Goal: Book appointment/travel/reservation

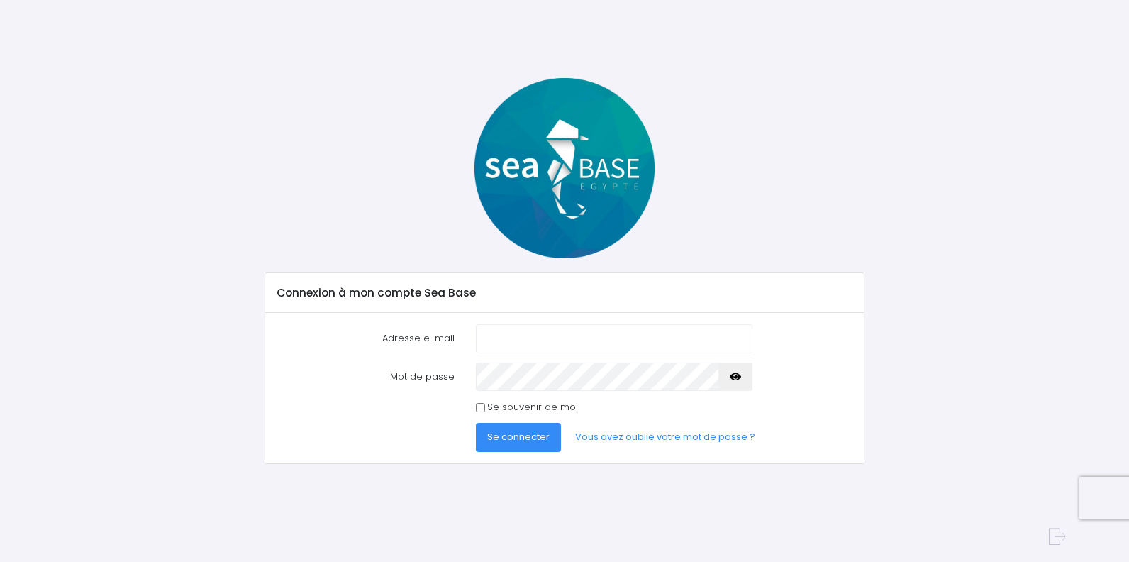
click at [982, 266] on div "Connexion à mon compte Sea Base Adresse e-mail Mot de passe" at bounding box center [564, 271] width 931 height 386
click at [504, 334] on input "Adresse e-mail" at bounding box center [614, 338] width 277 height 28
type input "gilles.bally71600@gmail.com"
click at [530, 435] on span "Se connecter" at bounding box center [518, 436] width 62 height 13
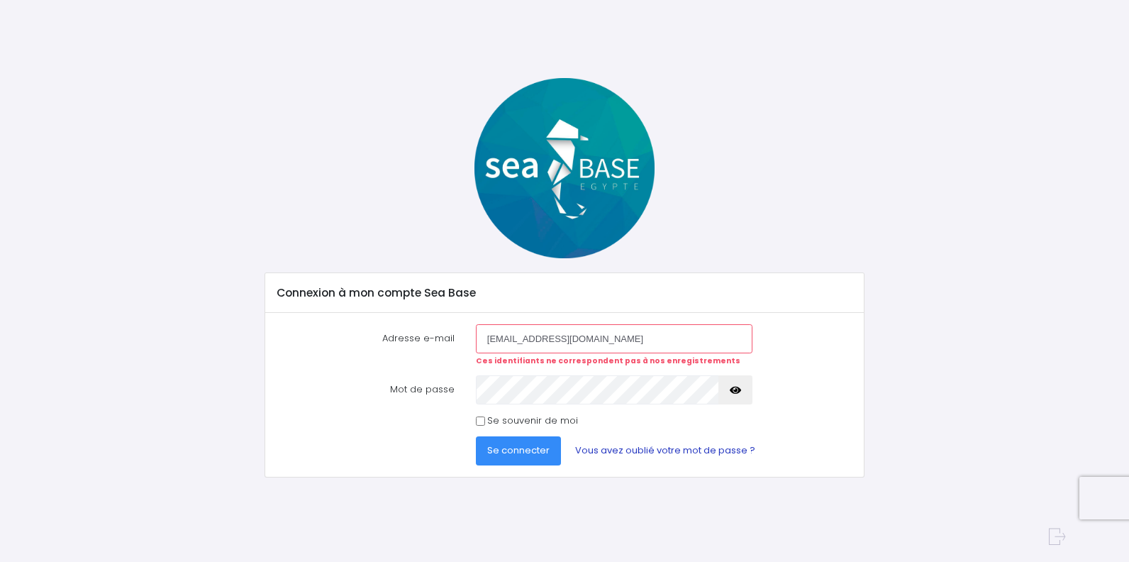
click at [628, 452] on link "Vous avez oublié votre mot de passe ?" at bounding box center [665, 450] width 203 height 28
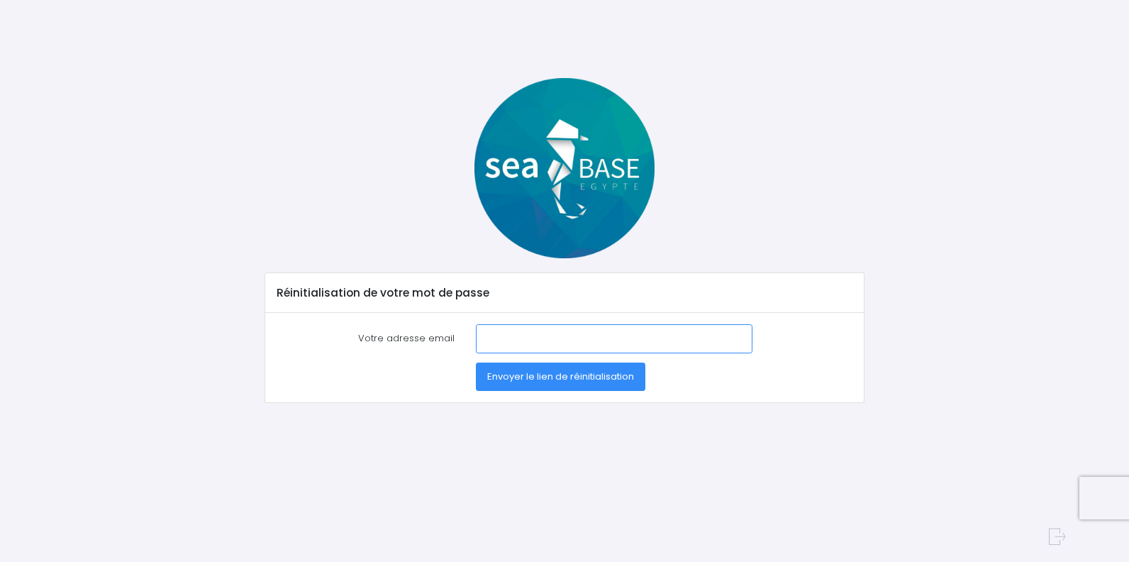
click at [505, 338] on input "Votre adresse email" at bounding box center [614, 338] width 277 height 28
type input "[EMAIL_ADDRESS][DOMAIN_NAME]"
click at [667, 476] on div "Réinitialisation de votre mot de passe Votre adresse email gilles.bally71600@gm…" at bounding box center [564, 295] width 931 height 434
click at [552, 375] on span "Envoyer le lien de réinitialisation" at bounding box center [560, 376] width 147 height 13
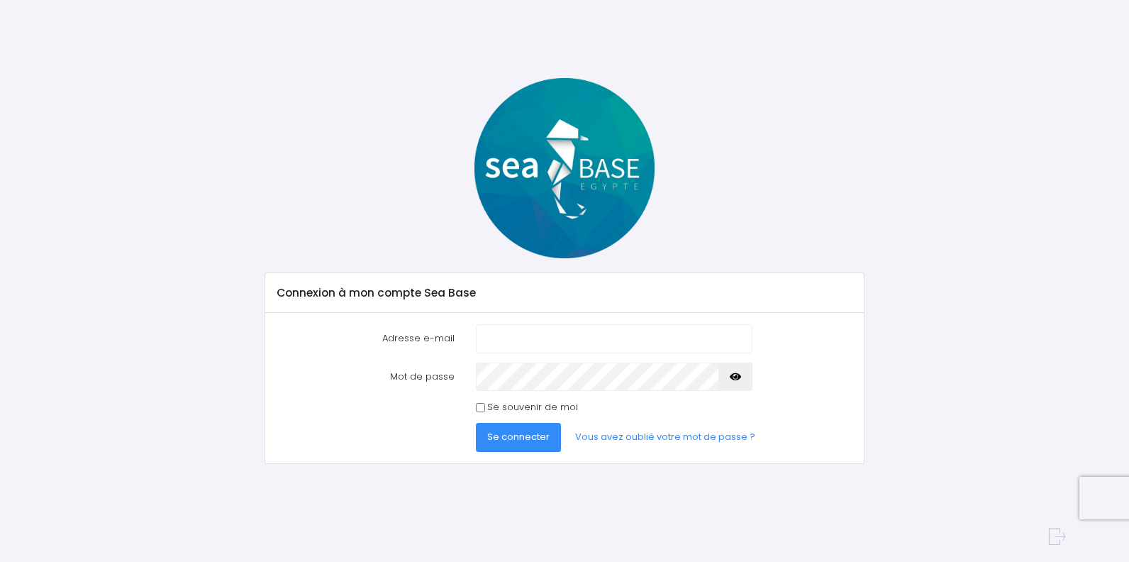
click at [507, 348] on input "Adresse e-mail" at bounding box center [614, 338] width 277 height 28
type input "gilles.bally71600@gmail.com"
click at [530, 431] on span "Se connecter" at bounding box center [518, 436] width 62 height 13
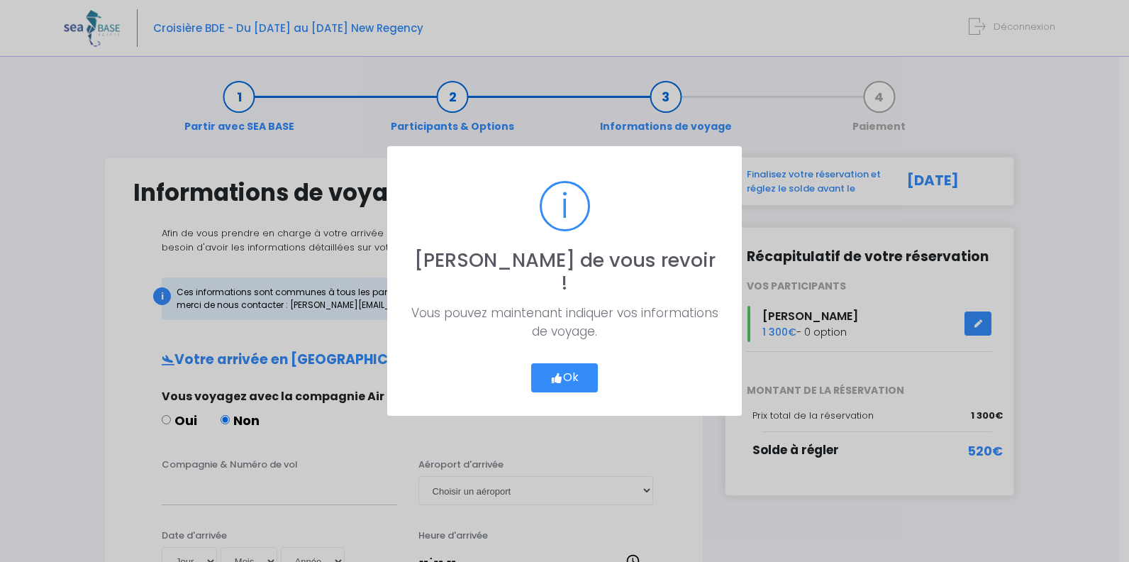
click at [584, 363] on button "Ok" at bounding box center [564, 378] width 67 height 30
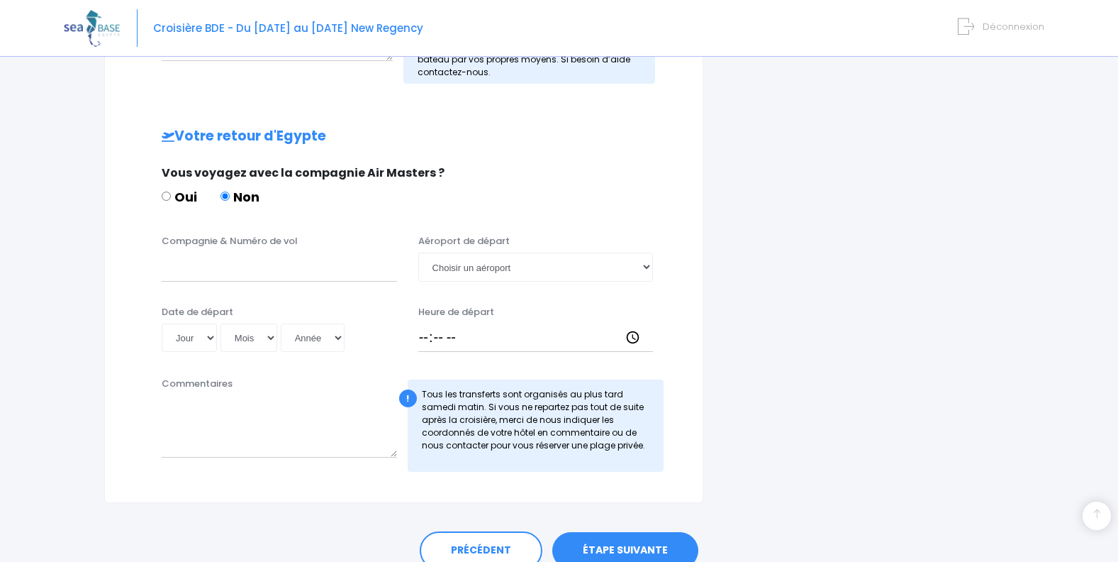
scroll to position [638, 0]
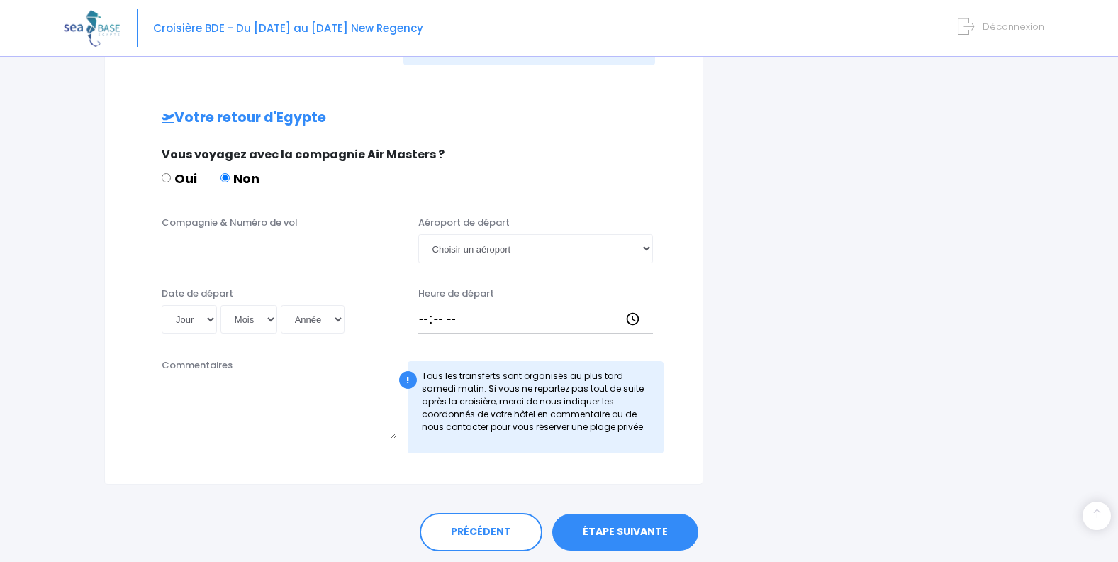
click at [639, 530] on link "ÉTAPE SUIVANTE" at bounding box center [625, 531] width 146 height 37
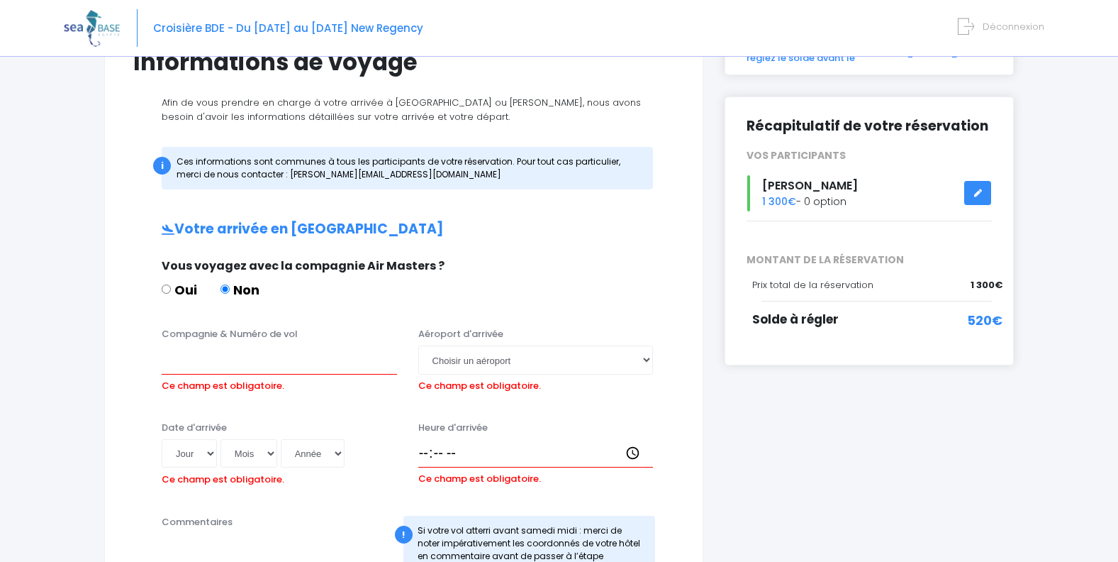
scroll to position [142, 0]
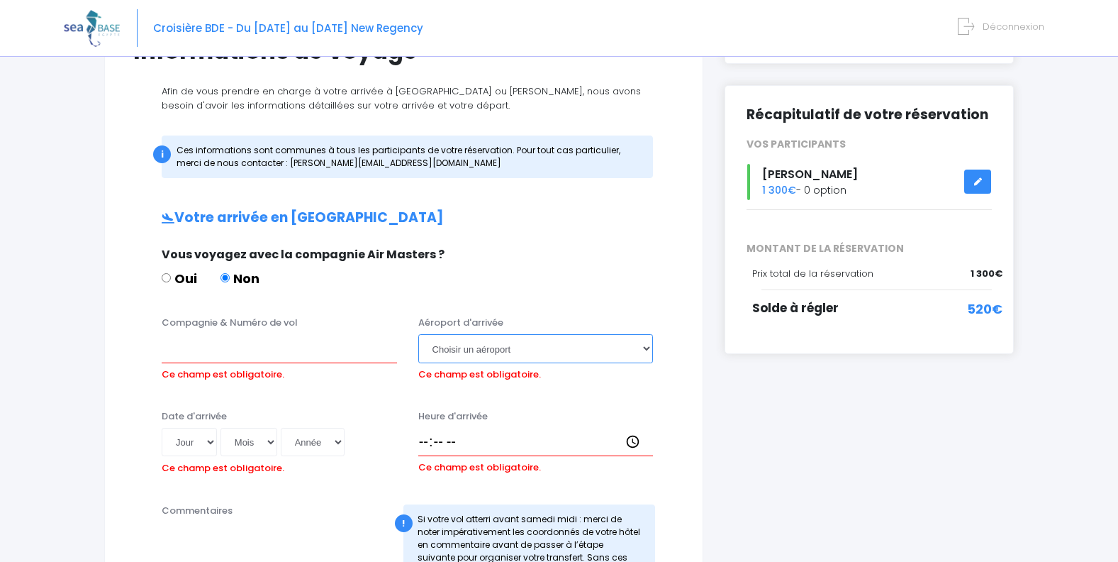
click at [644, 348] on select "Choisir un aéroport Hurghada Marsa Alam" at bounding box center [535, 348] width 235 height 28
click at [846, 413] on div "i Finalisez votre réservation et réglez le solde avant le 17/09/2025 Récapitula…" at bounding box center [869, 543] width 311 height 1057
click at [644, 348] on select "Choisir un aéroport Hurghada Marsa Alam" at bounding box center [535, 348] width 235 height 28
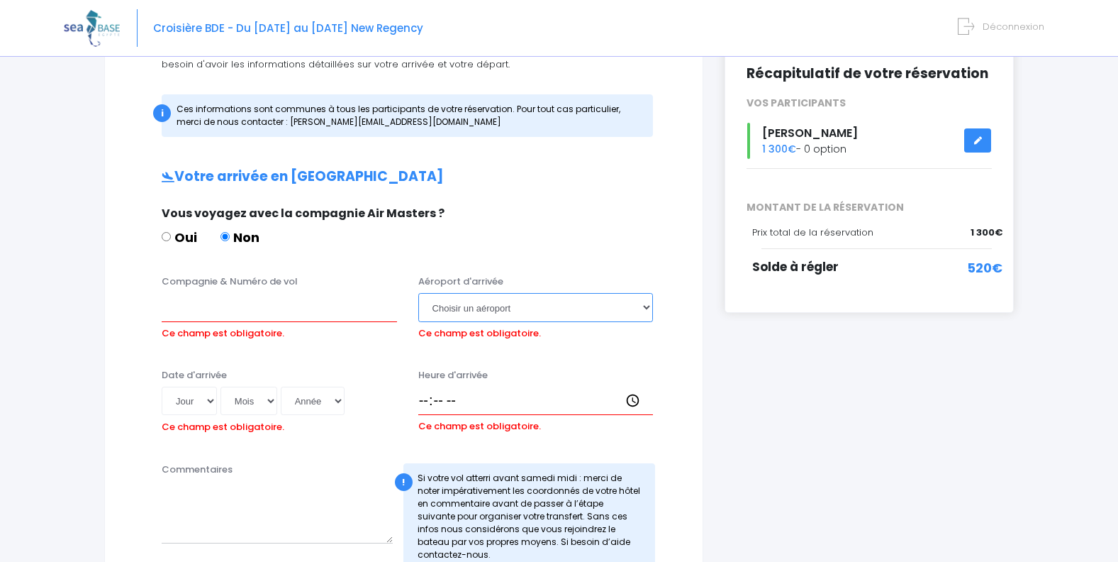
scroll to position [213, 0]
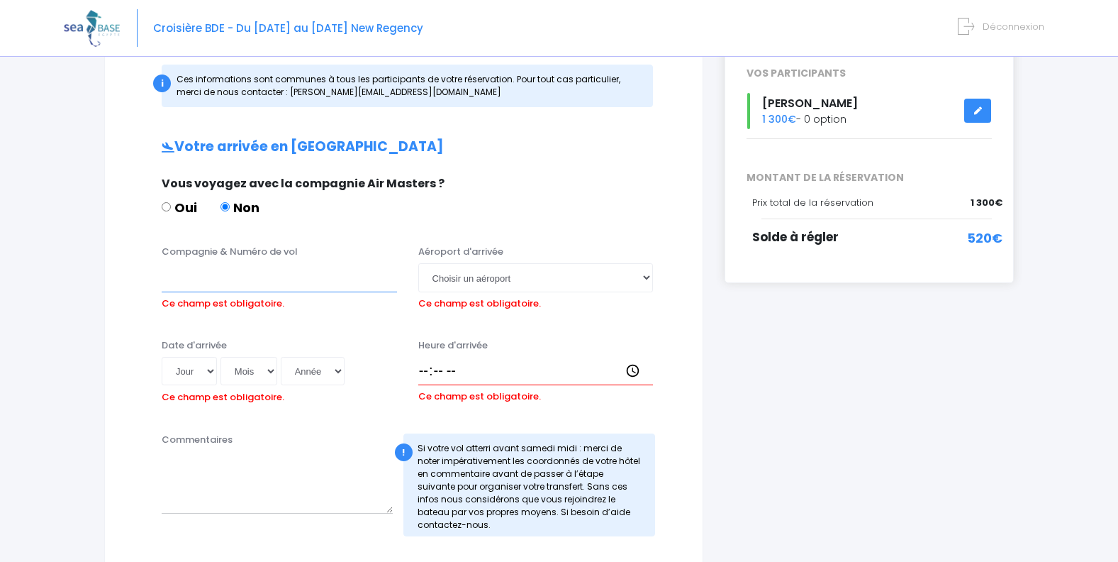
click at [240, 288] on input "Compagnie & Numéro de vol" at bounding box center [279, 277] width 235 height 28
click at [199, 273] on input "Compagnie & Numéro de vol" at bounding box center [279, 277] width 235 height 28
click at [282, 282] on input "EASY JET" at bounding box center [279, 277] width 235 height 28
type input "EASY JET EJU4495"
click at [294, 452] on textarea "Commentaires" at bounding box center [277, 482] width 231 height 62
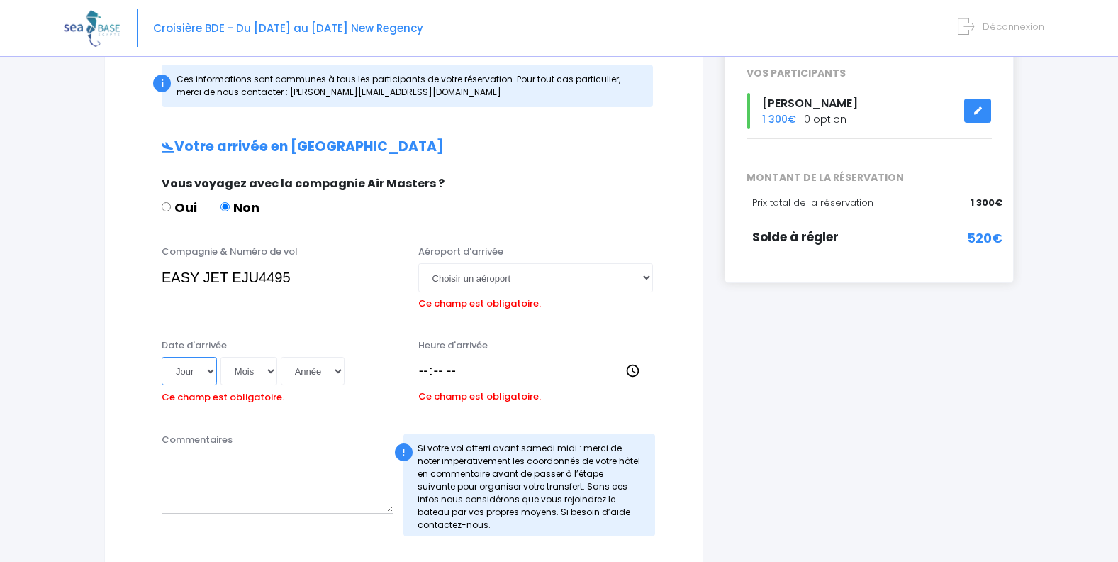
click at [209, 371] on select "Jour 01 02 03 04 05 06 07 08 09 10 11 12 13 14 15 16 17 18 19 20 21 22 23 24 25…" at bounding box center [189, 371] width 55 height 28
select select "01"
click at [162, 357] on select "Jour 01 02 03 04 05 06 07 08 09 10 11 12 13 14 15 16 17 18 19 20 21 22 23 24 25…" at bounding box center [189, 371] width 55 height 28
click at [270, 371] on select "Mois 01 02 03 04 05 06 07 08 09 10 11 12" at bounding box center [249, 371] width 57 height 28
select select "11"
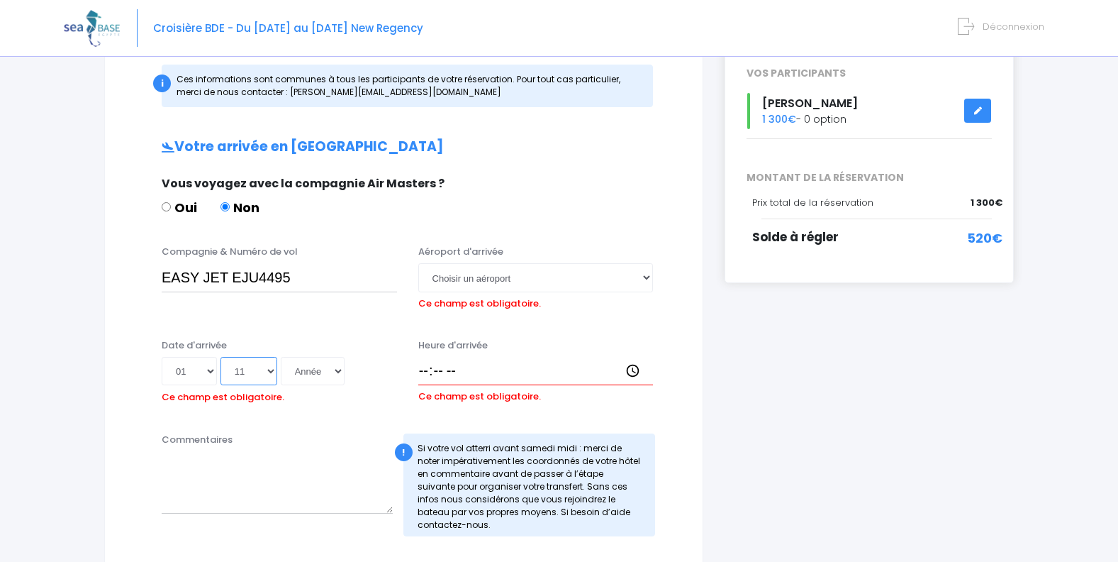
click at [221, 357] on select "Mois 01 02 03 04 05 06 07 08 09 10 11 12" at bounding box center [249, 371] width 57 height 28
click at [307, 377] on select "Année 2045 2044 2043 2042 2041 2040 2039 2038 2037 2036 2035 2034 2033 2032 203…" at bounding box center [313, 371] width 64 height 28
select select "2025"
click at [281, 357] on select "Année 2045 2044 2043 2042 2041 2040 2039 2038 2037 2036 2035 2034 2033 2032 203…" at bounding box center [313, 371] width 64 height 28
type input "2025-11-01"
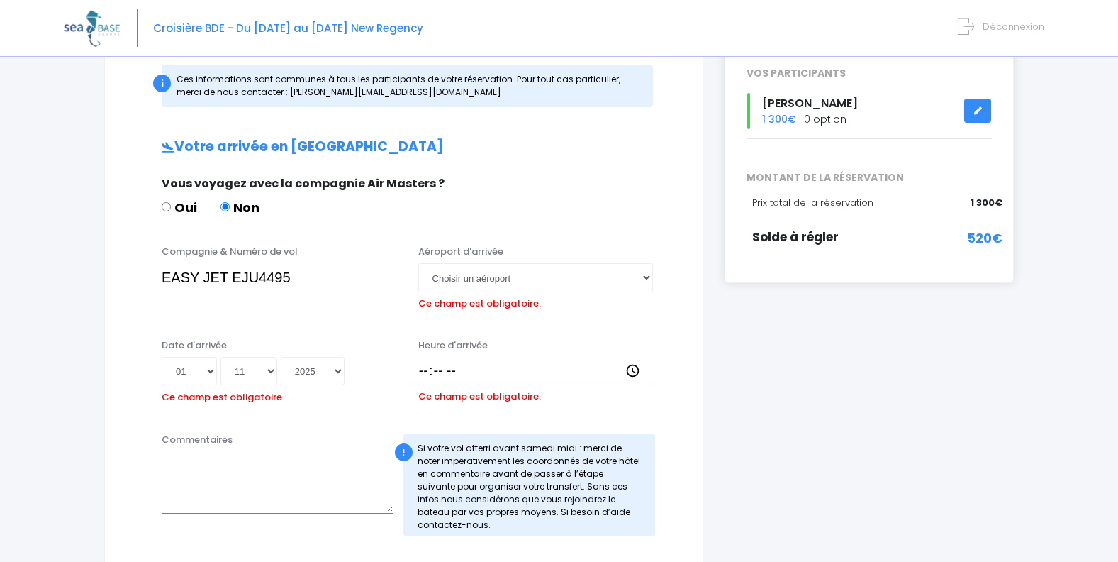
click at [321, 465] on textarea "Commentaires" at bounding box center [277, 482] width 231 height 62
click at [646, 277] on select "Choisir un aéroport Hurghada Marsa Alam" at bounding box center [535, 277] width 235 height 28
select select "Hurghada"
click at [418, 263] on select "Choisir un aéroport Hurghada Marsa Alam" at bounding box center [535, 277] width 235 height 28
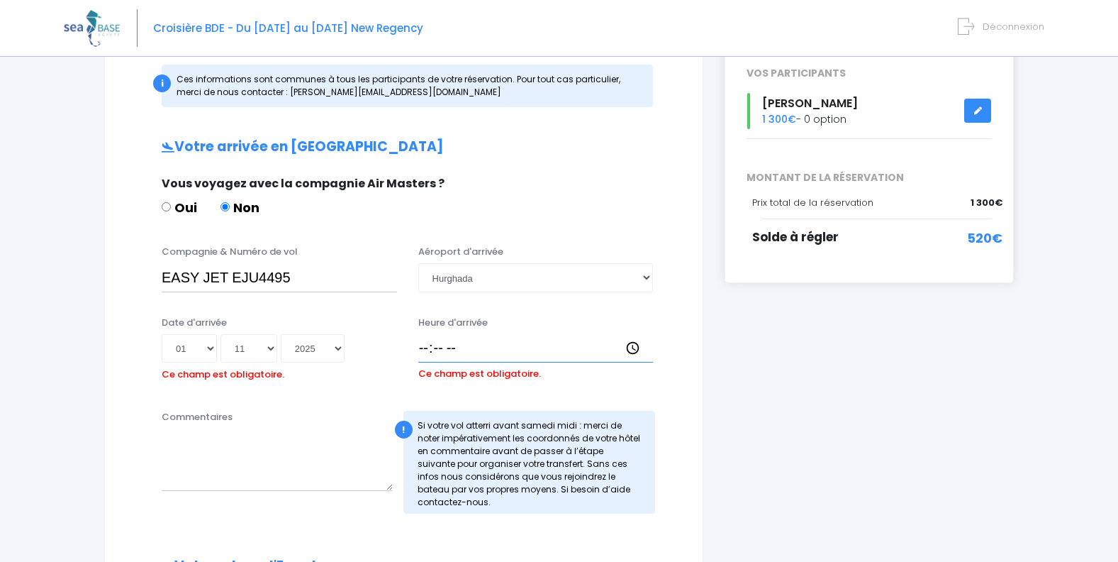
click at [423, 345] on input "Heure d'arrivée" at bounding box center [535, 348] width 235 height 28
type input "18:30"
click at [778, 386] on div "i Finalisez votre réservation et réglez le solde avant le 17/09/2025 Récapitula…" at bounding box center [869, 461] width 311 height 1034
click at [796, 441] on div "i Finalisez votre réservation et réglez le solde avant le 17/09/2025 Récapitula…" at bounding box center [869, 461] width 311 height 1034
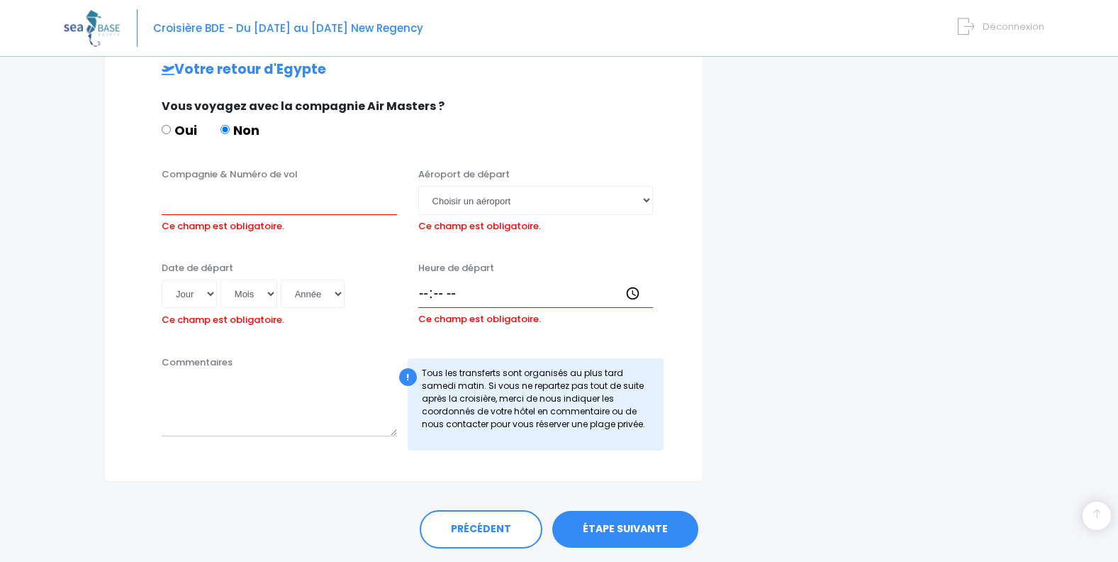
scroll to position [638, 0]
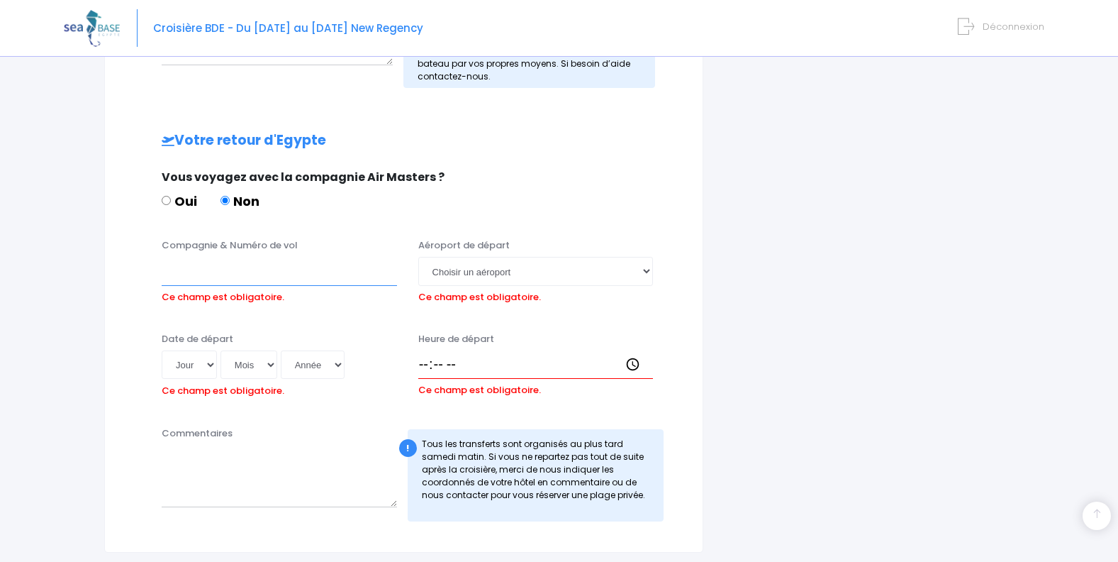
click at [206, 277] on input "Compagnie & Numéro de vol" at bounding box center [279, 271] width 235 height 28
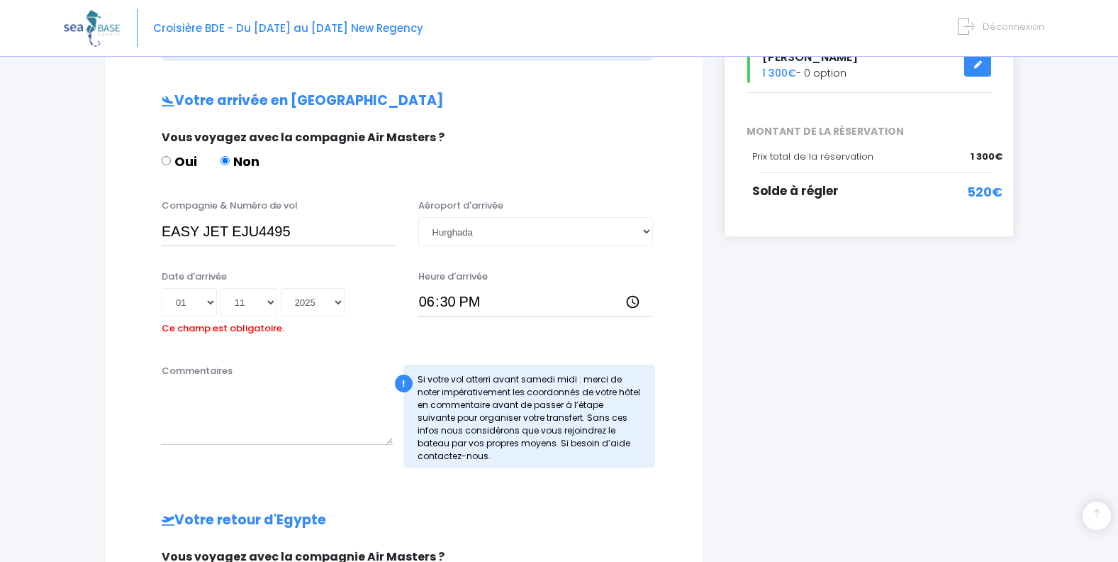
scroll to position [213, 0]
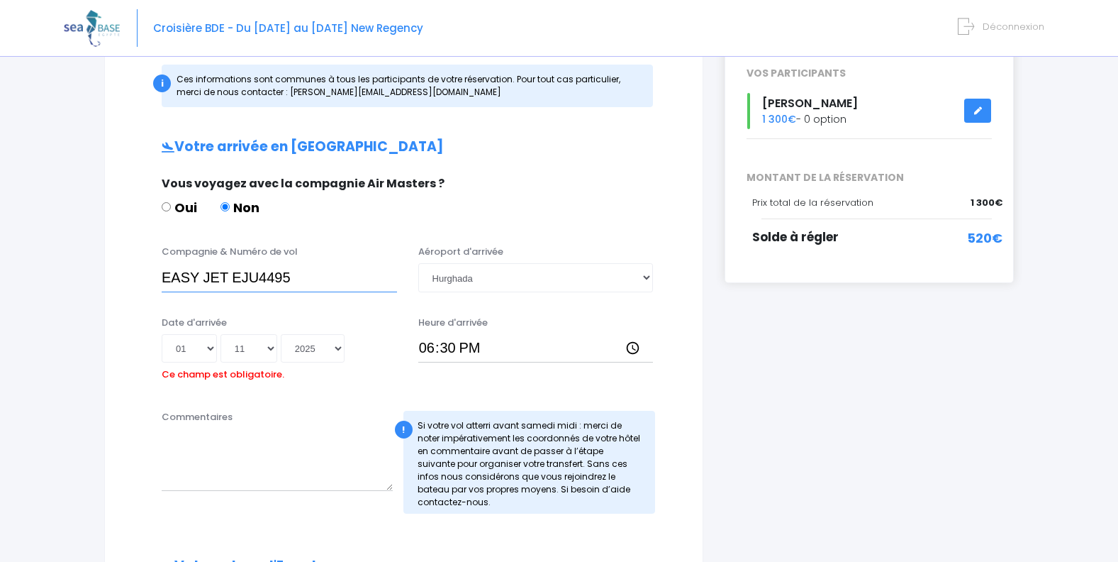
drag, startPoint x: 296, startPoint y: 277, endPoint x: 157, endPoint y: 273, distance: 139.1
click at [157, 273] on div "Compagnie & Numéro de vol EASY JET EJU4495" at bounding box center [279, 268] width 257 height 47
click at [842, 422] on div "i Finalisez votre réservation et réglez le solde avant le 17/09/2025 Récapitula…" at bounding box center [869, 461] width 311 height 1034
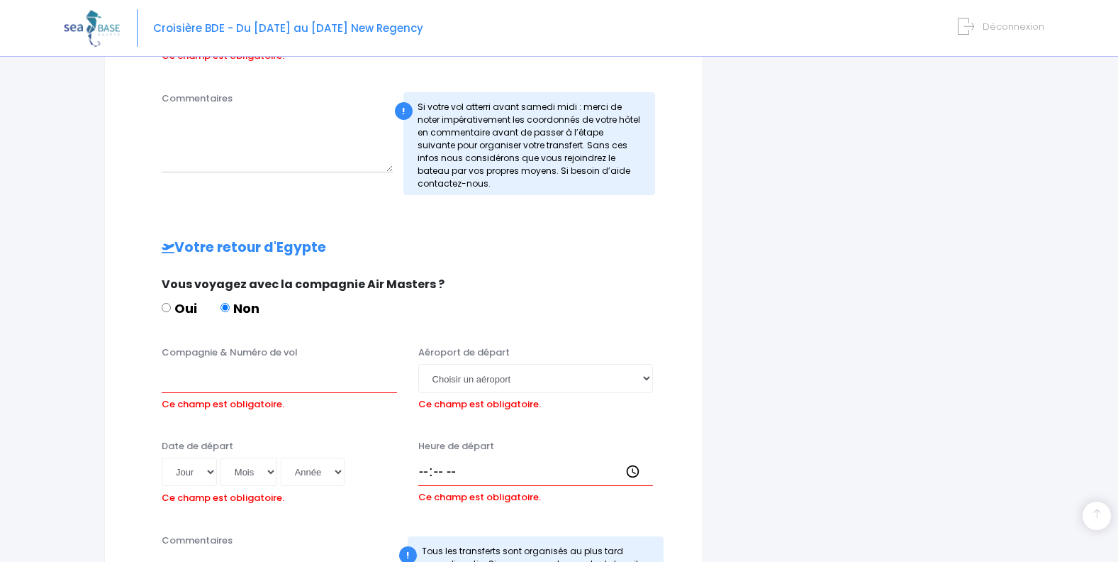
scroll to position [567, 0]
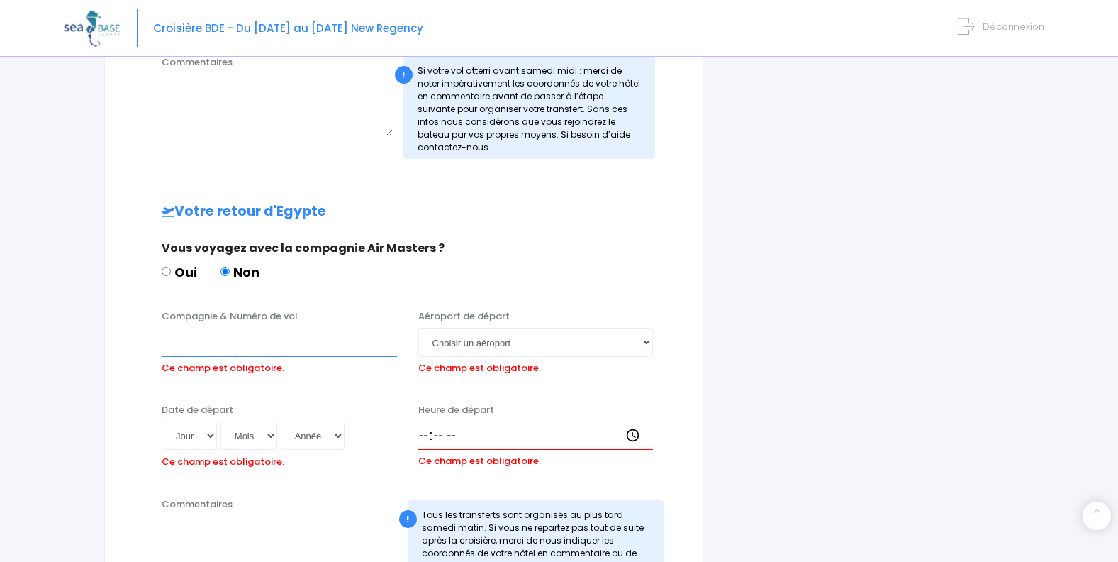
click at [210, 338] on input "Compagnie & Numéro de vol" at bounding box center [279, 342] width 235 height 28
paste input "EASY JET EJU4495"
click at [377, 340] on input "EASY JET EJU4495" at bounding box center [279, 342] width 235 height 28
click at [298, 347] on input "EASY JET EJU4495" at bounding box center [279, 342] width 235 height 28
type input "EASY JET EJU4496"
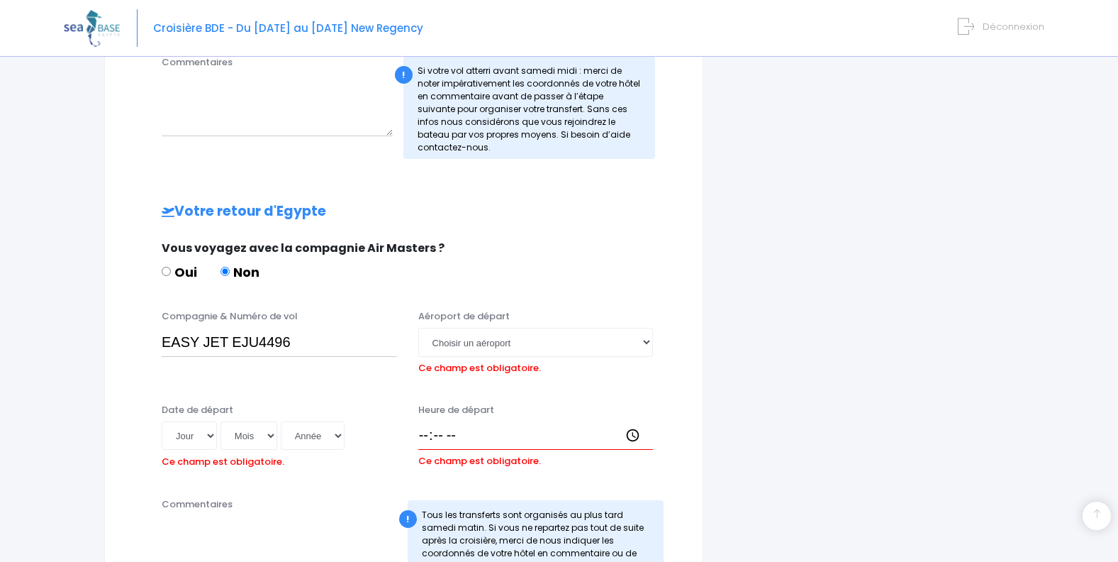
click at [800, 316] on div "i Finalisez votre réservation et réglez le solde avant le 17/09/2025 Récapitula…" at bounding box center [869, 106] width 311 height 1034
click at [647, 340] on select "Choisir un aéroport Hurghada Marsa Alam" at bounding box center [535, 342] width 235 height 28
select select "Hurghada"
click at [418, 328] on select "Choisir un aéroport Hurghada Marsa Alam" at bounding box center [535, 342] width 235 height 28
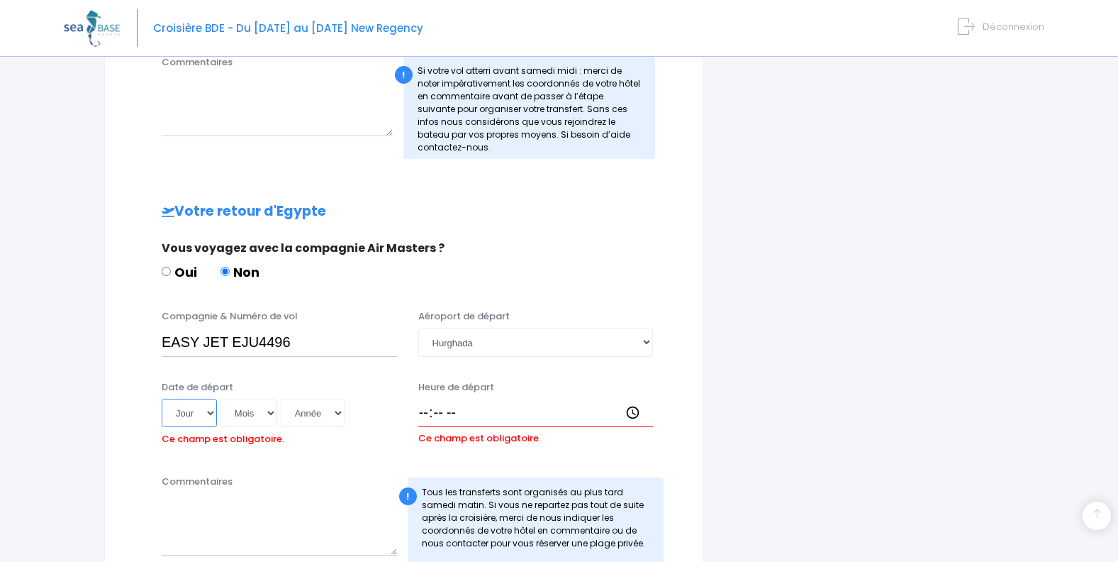
click at [209, 411] on select "Jour 01 02 03 04 05 06 07 08 09 10 11 12 13 14 15 16 17 18 19 20 21 22 23 24 25…" at bounding box center [189, 413] width 55 height 28
select select "08"
click at [162, 399] on select "Jour 01 02 03 04 05 06 07 08 09 10 11 12 13 14 15 16 17 18 19 20 21 22 23 24 25…" at bounding box center [189, 413] width 55 height 28
click at [271, 413] on select "Mois 01 02 03 04 05 06 07 08 09 10 11 12" at bounding box center [249, 413] width 57 height 28
select select "11"
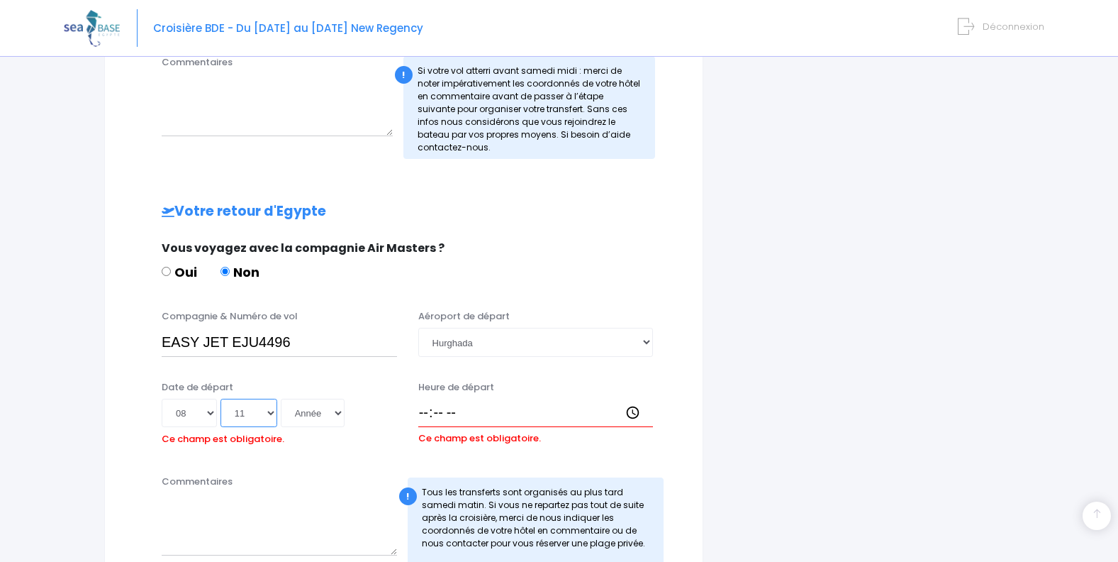
click at [221, 399] on select "Mois 01 02 03 04 05 06 07 08 09 10 11 12" at bounding box center [249, 413] width 57 height 28
click at [315, 409] on select "Année 2045 2044 2043 2042 2041 2040 2039 2038 2037 2036 2035 2034 2033 2032 203…" at bounding box center [313, 413] width 64 height 28
select select "2025"
click at [281, 399] on select "Année 2045 2044 2043 2042 2041 2040 2039 2038 2037 2036 2035 2034 2033 2032 203…" at bounding box center [313, 413] width 64 height 28
type input "2025-11-08"
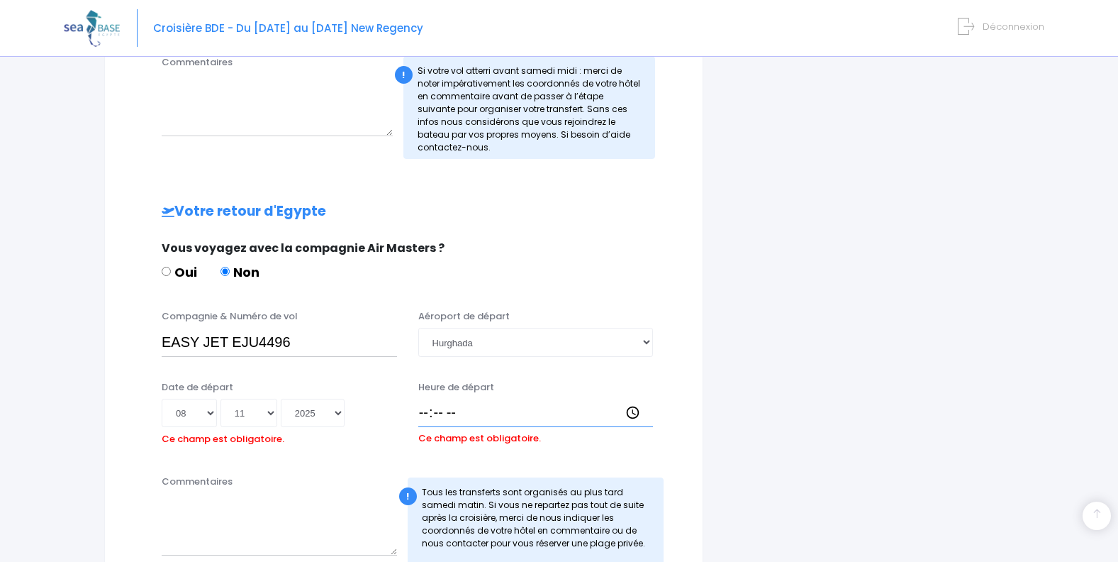
click at [426, 413] on input "Heure de départ" at bounding box center [535, 413] width 235 height 28
type input "19:15"
click at [878, 412] on div "i Finalisez votre réservation et réglez le solde avant le 17/09/2025 Récapitula…" at bounding box center [869, 137] width 311 height 1097
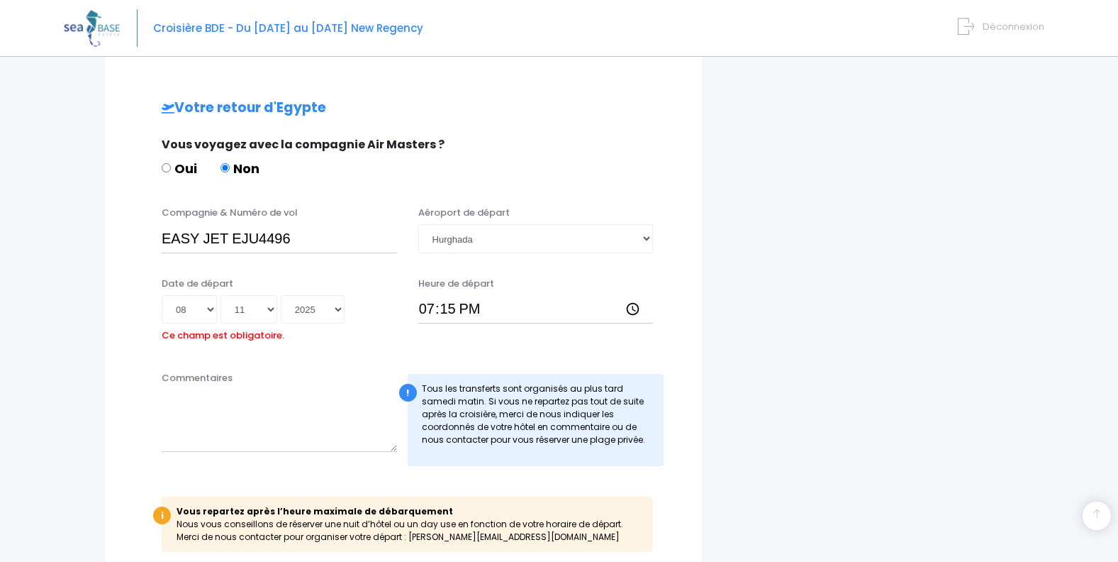
scroll to position [674, 0]
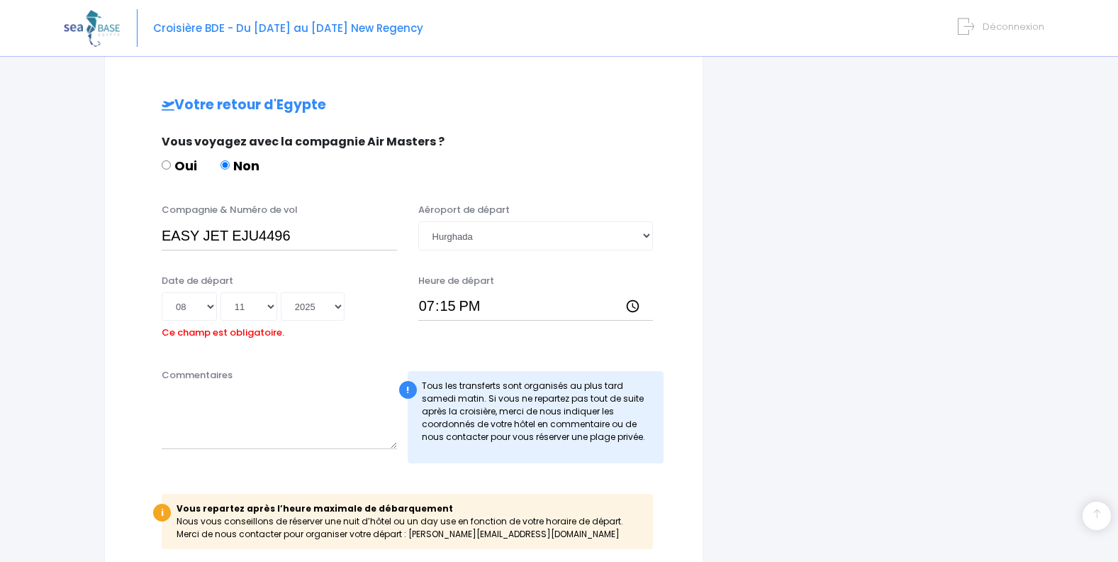
click at [1096, 306] on div "Notre plateforme de réservation n'est pas compatible avec votre appareil. Veuil…" at bounding box center [559, 14] width 1118 height 1377
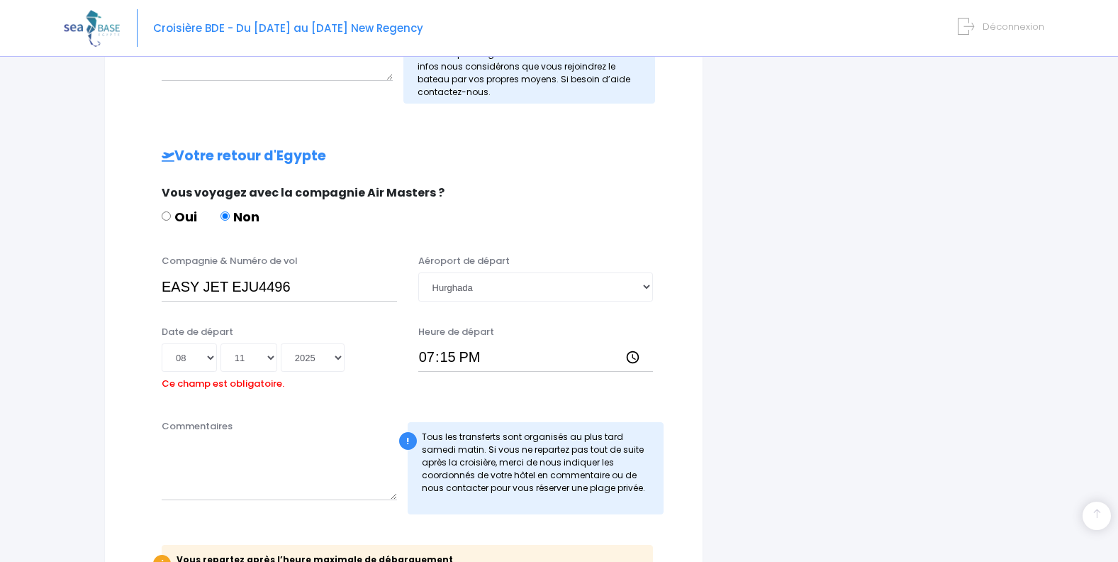
scroll to position [780, 0]
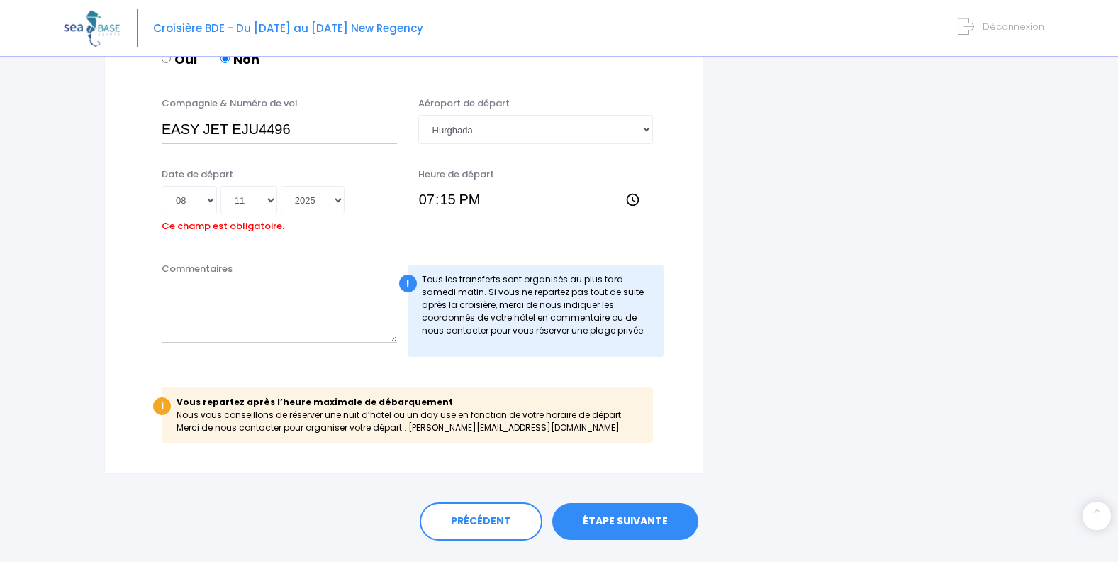
click at [634, 527] on link "ÉTAPE SUIVANTE" at bounding box center [625, 521] width 146 height 37
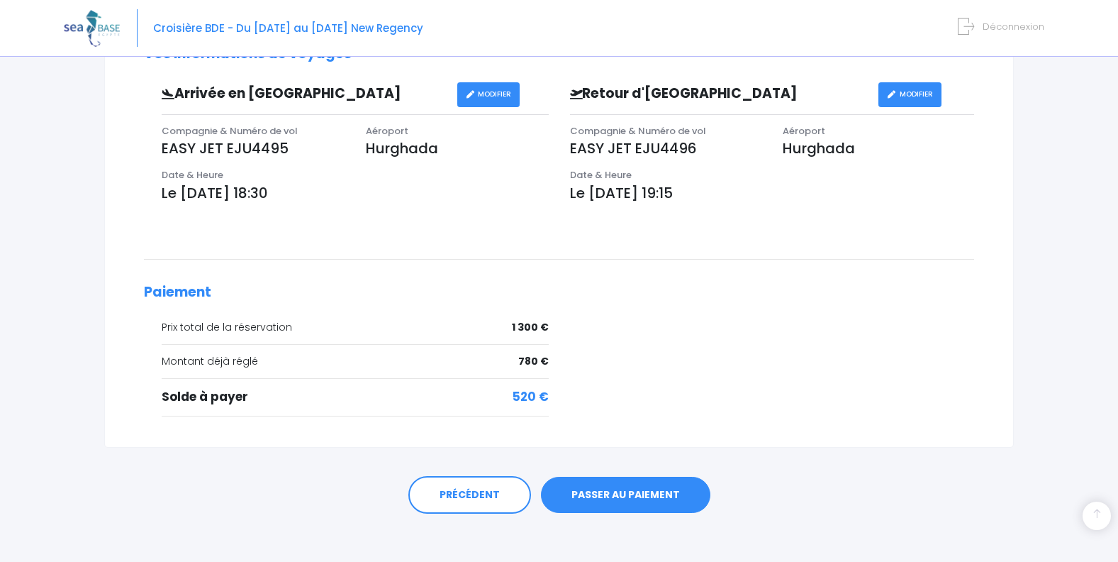
scroll to position [435, 0]
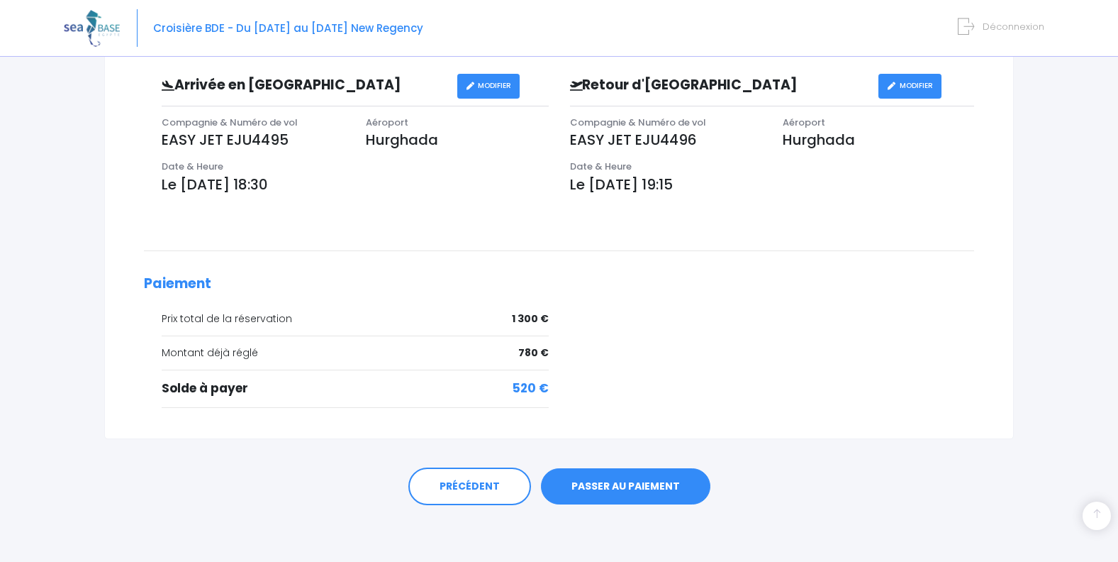
click at [674, 492] on link "PASSER AU PAIEMENT" at bounding box center [626, 486] width 170 height 37
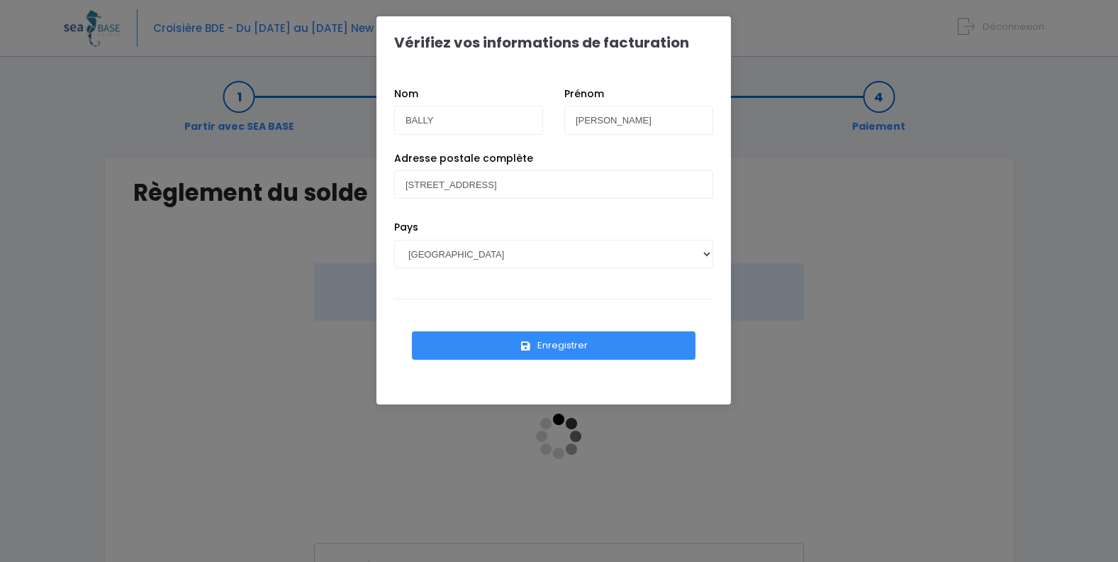
click at [550, 351] on button "Enregistrer" at bounding box center [554, 345] width 284 height 28
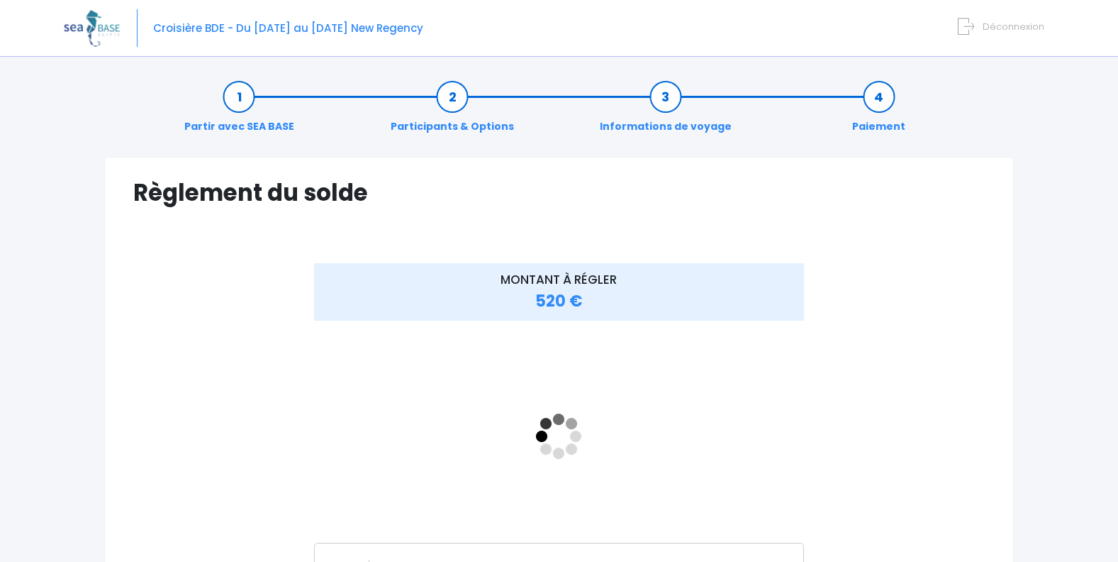
click at [913, 451] on div "MONTANT À RÉGLER 520 €" at bounding box center [559, 448] width 852 height 370
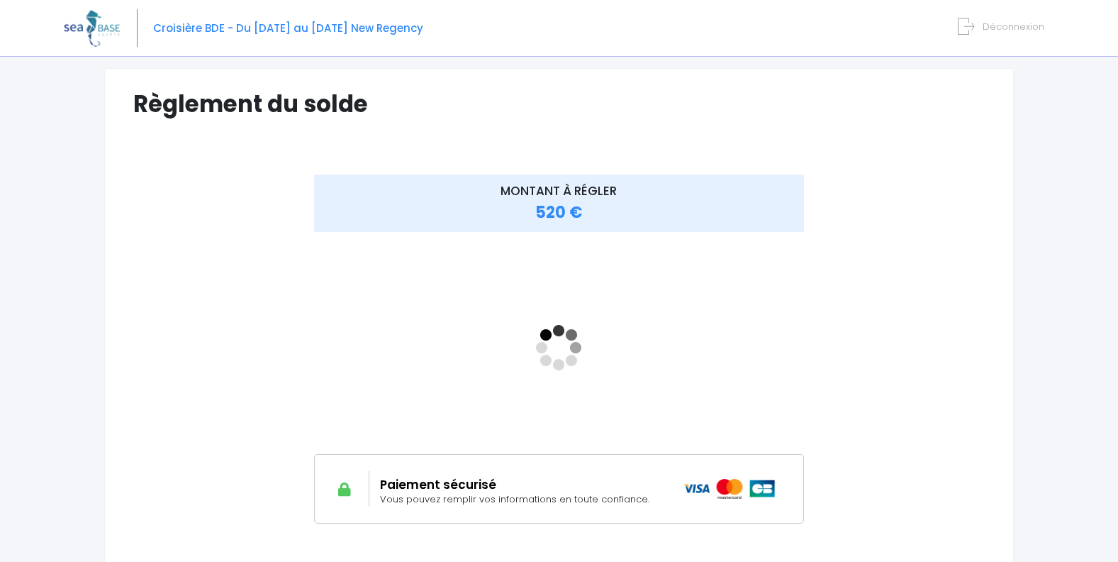
scroll to position [93, 0]
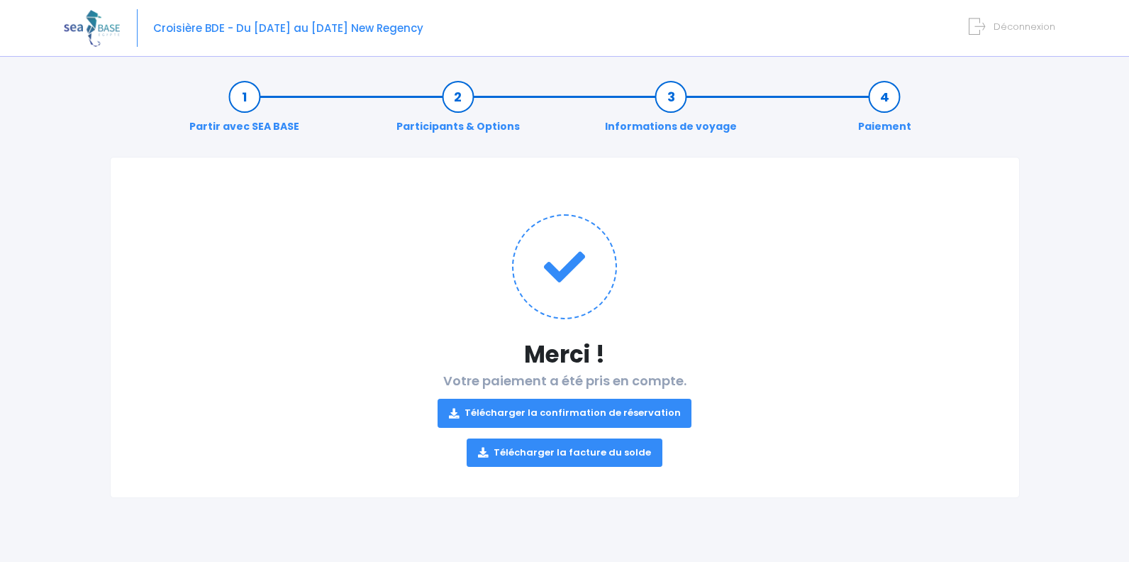
click at [547, 412] on link "Télécharger la confirmation de réservation" at bounding box center [565, 413] width 255 height 28
click at [572, 454] on link "Télécharger la facture du solde" at bounding box center [565, 452] width 196 height 28
click at [938, 519] on div "Partir avec SEA BASE Participants & Options Informations de voyage Paiement Mer…" at bounding box center [564, 314] width 1001 height 496
